Goal: Task Accomplishment & Management: Complete application form

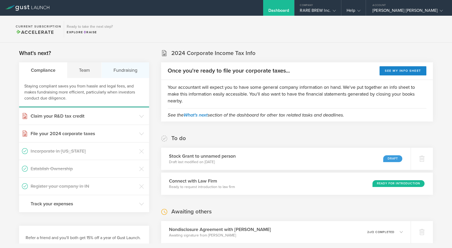
click at [122, 71] on div "Fundraising" at bounding box center [125, 70] width 47 height 16
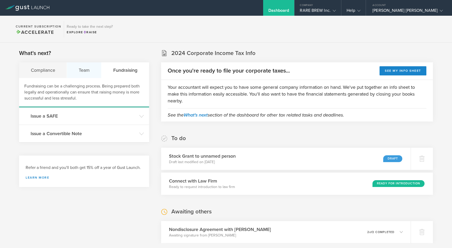
click at [84, 66] on div "Team" at bounding box center [84, 70] width 35 height 16
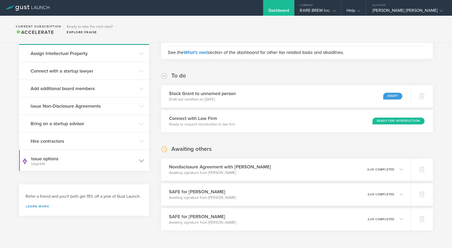
scroll to position [59, 0]
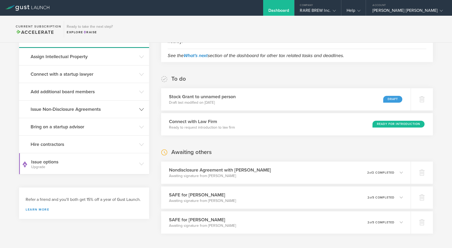
click at [83, 111] on h3 "Issue Non-Disclosure Agreements" at bounding box center [84, 109] width 106 height 7
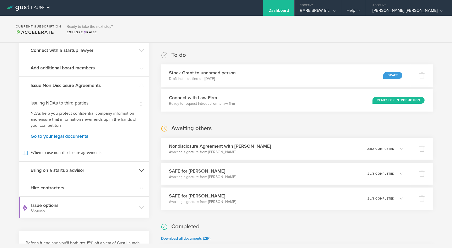
scroll to position [79, 0]
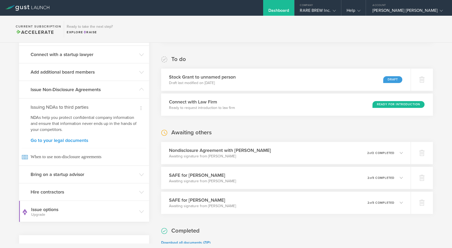
click at [66, 141] on link "Go to your legal documents" at bounding box center [84, 140] width 107 height 5
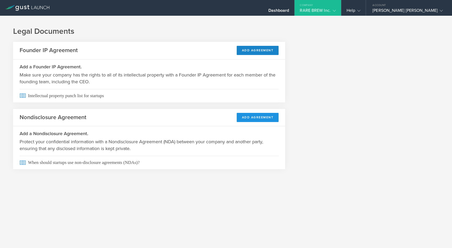
click at [249, 114] on button "Add Agreement" at bounding box center [258, 117] width 42 height 9
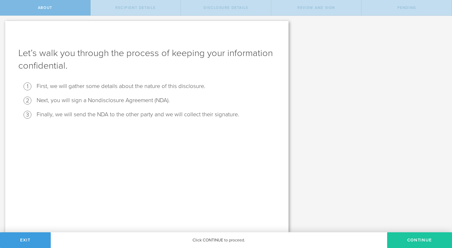
click at [411, 237] on button "Continue" at bounding box center [419, 240] width 65 height 16
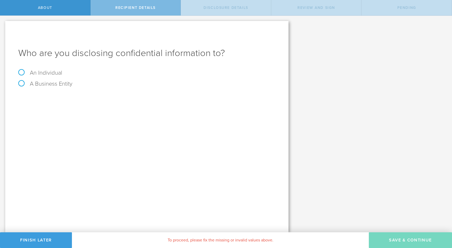
click at [46, 74] on label "An Individual" at bounding box center [40, 72] width 44 height 7
click at [3, 24] on input "An Individual" at bounding box center [1, 20] width 3 height 8
radio input "true"
click at [73, 99] on input "text" at bounding box center [167, 98] width 218 height 8
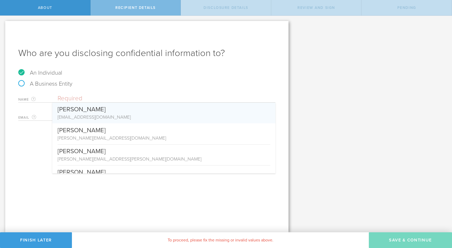
click at [82, 96] on input "text" at bounding box center [167, 98] width 218 height 8
click at [317, 126] on div "Let’s walk you through the process of keeping your information confidential. Fi…" at bounding box center [226, 124] width 452 height 216
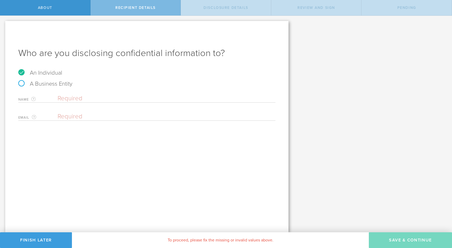
click at [136, 95] on input "text" at bounding box center [167, 98] width 218 height 8
type input "[PERSON_NAME]"
click at [74, 115] on input "email" at bounding box center [165, 116] width 215 height 8
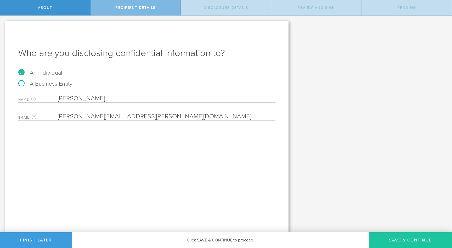
type input "[PERSON_NAME][EMAIL_ADDRESS][PERSON_NAME][DOMAIN_NAME]"
click at [401, 244] on button "Save & Continue" at bounding box center [410, 240] width 83 height 16
select select "string:5 years"
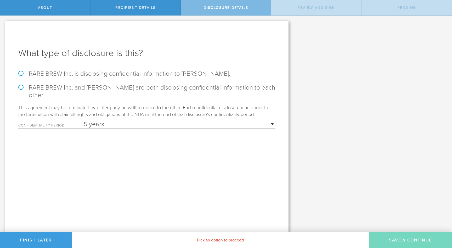
click at [89, 73] on label "RARE BREW Inc. is disclosing confidential information to [PERSON_NAME]." at bounding box center [146, 74] width 257 height 8
click at [3, 27] on input "RARE BREW Inc. is disclosing confidential information to [PERSON_NAME]." at bounding box center [1, 21] width 3 height 11
radio input "true"
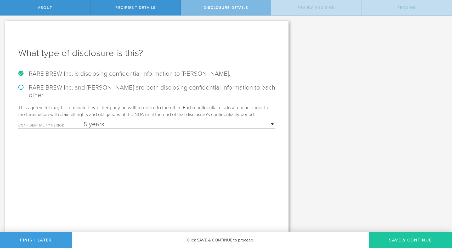
click at [406, 243] on button "Save & Continue" at bounding box center [410, 240] width 83 height 16
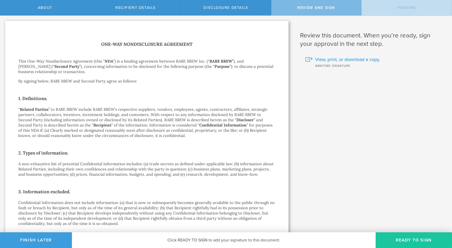
click at [397, 240] on button "Ready to Sign" at bounding box center [414, 240] width 76 height 16
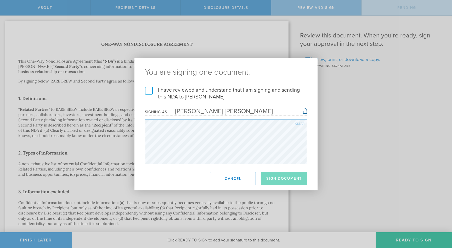
click at [166, 92] on label "I have reviewed and understand that I am signing and sending this NDA to [PERSO…" at bounding box center [226, 94] width 162 height 14
click at [0, 0] on input "I have reviewed and understand that I am signing and sending this NDA to [PERSO…" at bounding box center [0, 0] width 0 height 0
click at [281, 180] on button "Sign Document" at bounding box center [284, 178] width 46 height 13
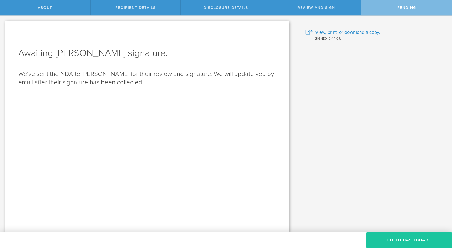
click at [398, 241] on button "Go to dashboard" at bounding box center [409, 240] width 86 height 16
